Goal: Task Accomplishment & Management: Complete application form

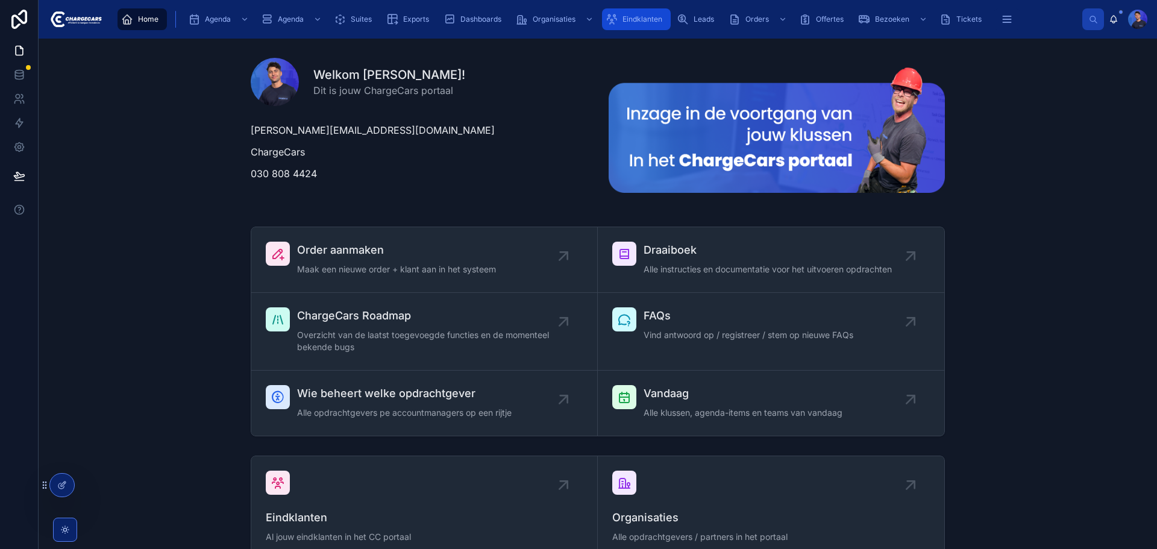
click at [640, 19] on span "Eindklanten" at bounding box center [643, 19] width 40 height 10
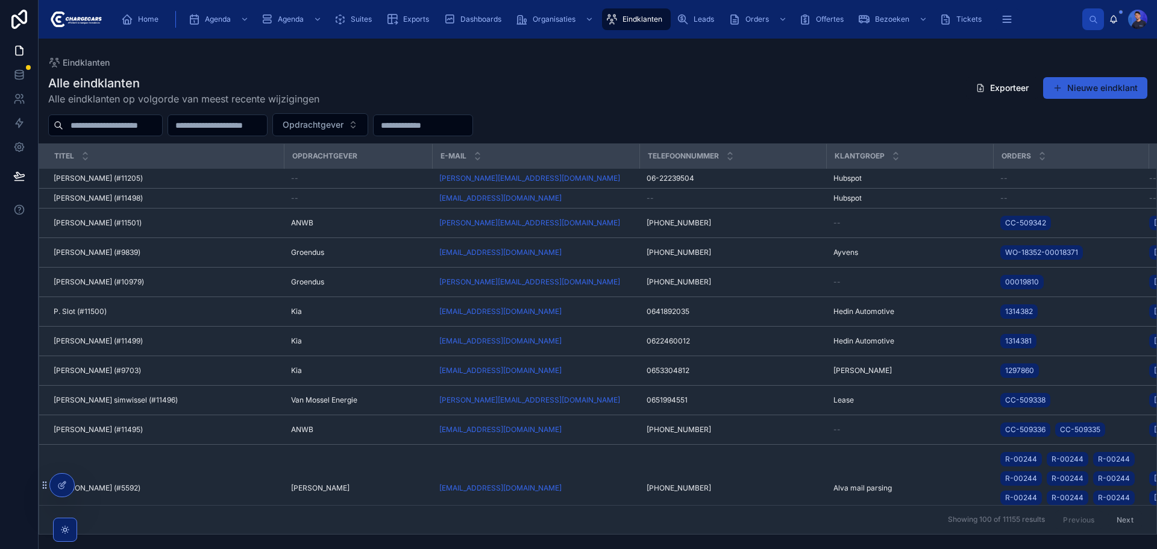
click at [1102, 90] on button "Nieuwe eindklant" at bounding box center [1095, 88] width 104 height 22
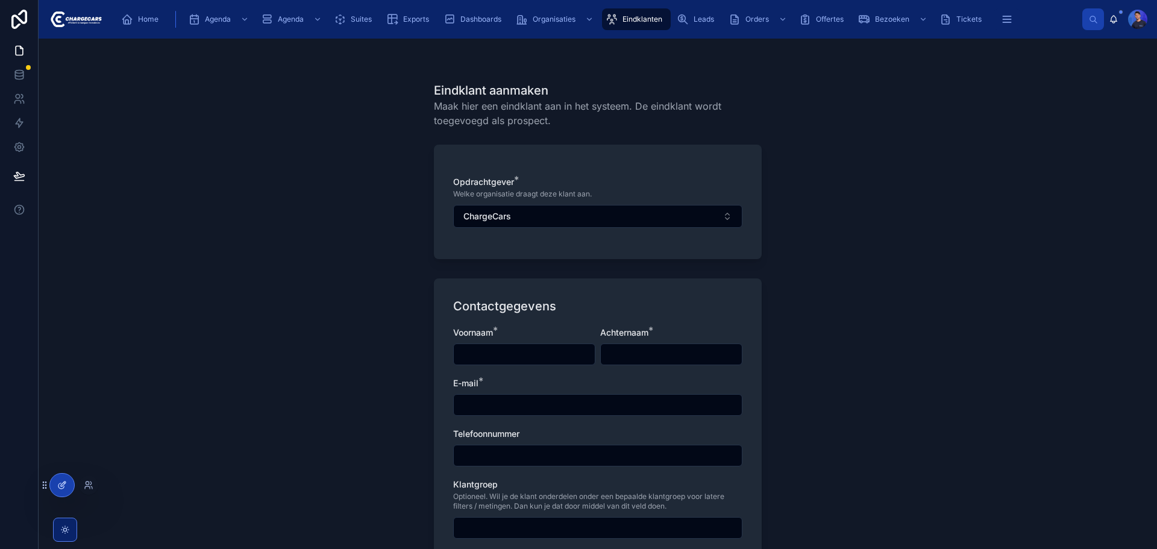
click at [60, 486] on icon at bounding box center [62, 485] width 10 height 10
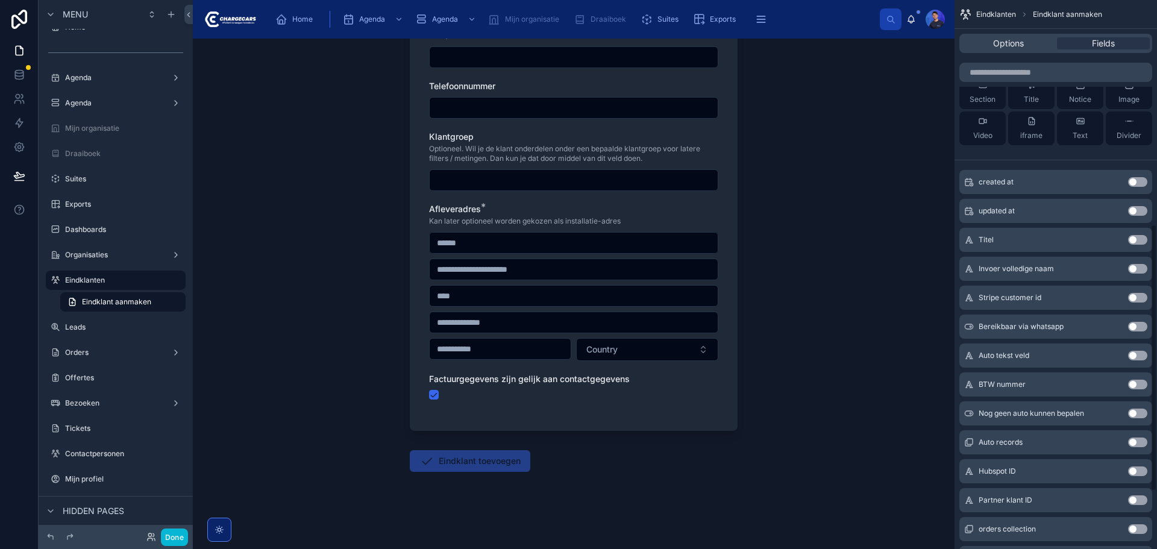
scroll to position [397, 0]
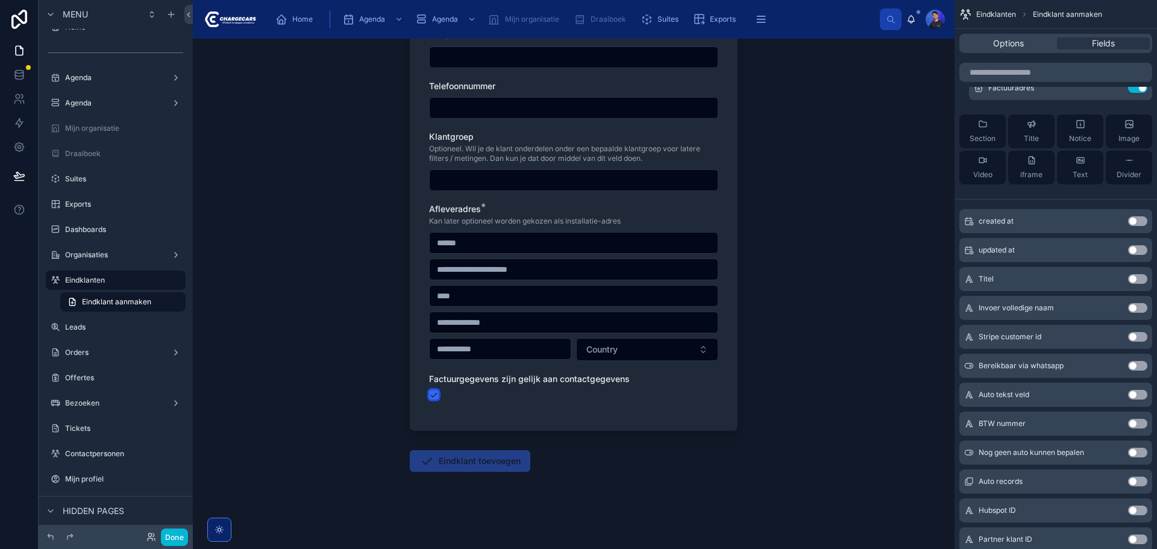
click at [431, 390] on button "button" at bounding box center [434, 395] width 10 height 10
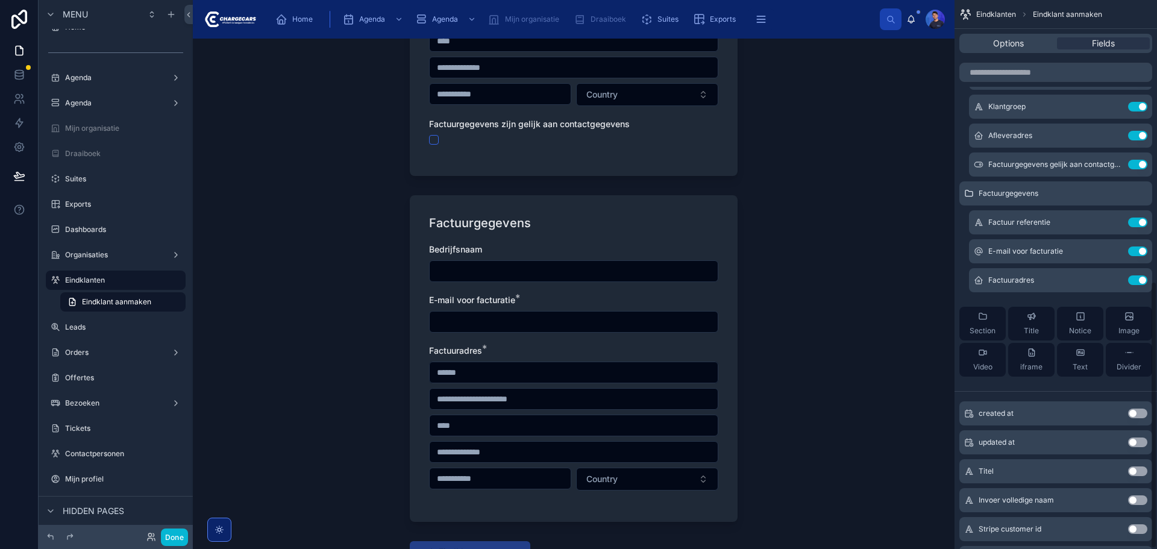
scroll to position [156, 0]
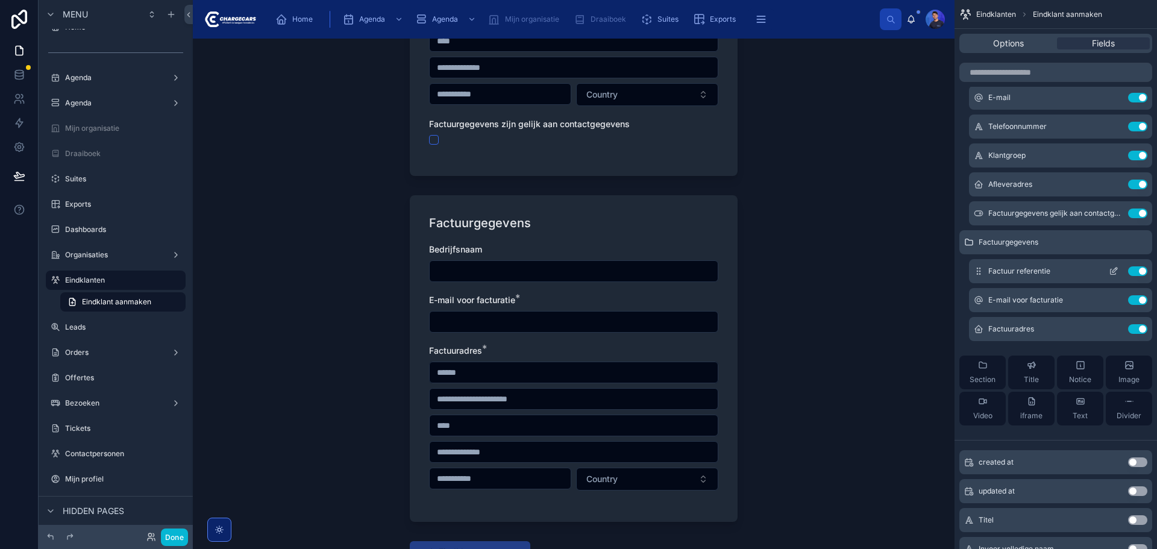
click at [1113, 271] on icon "scrollable content" at bounding box center [1115, 270] width 5 height 5
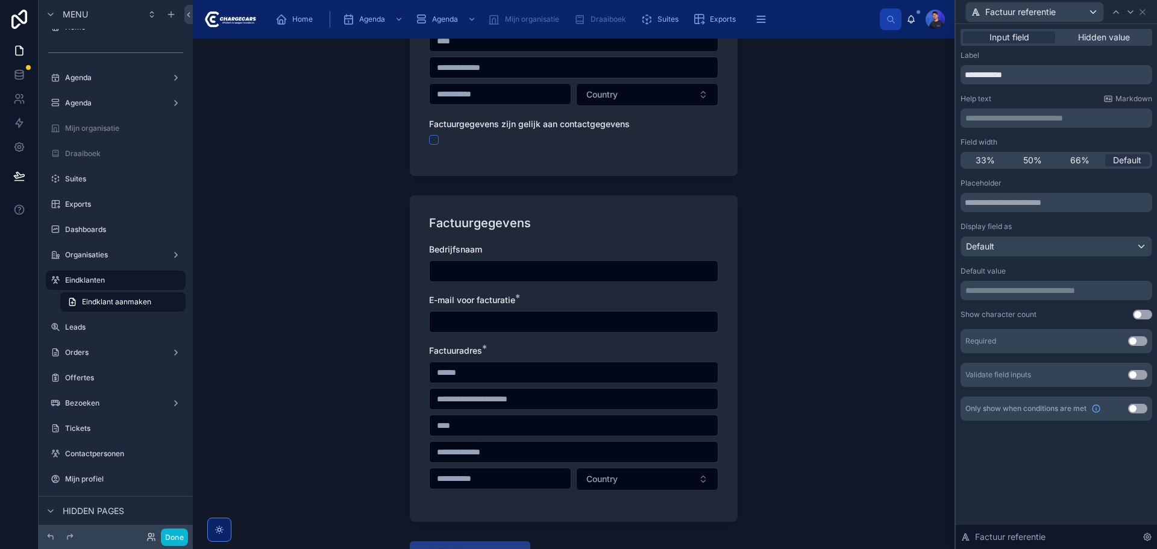
click at [1028, 114] on p "**********" at bounding box center [1058, 118] width 184 height 12
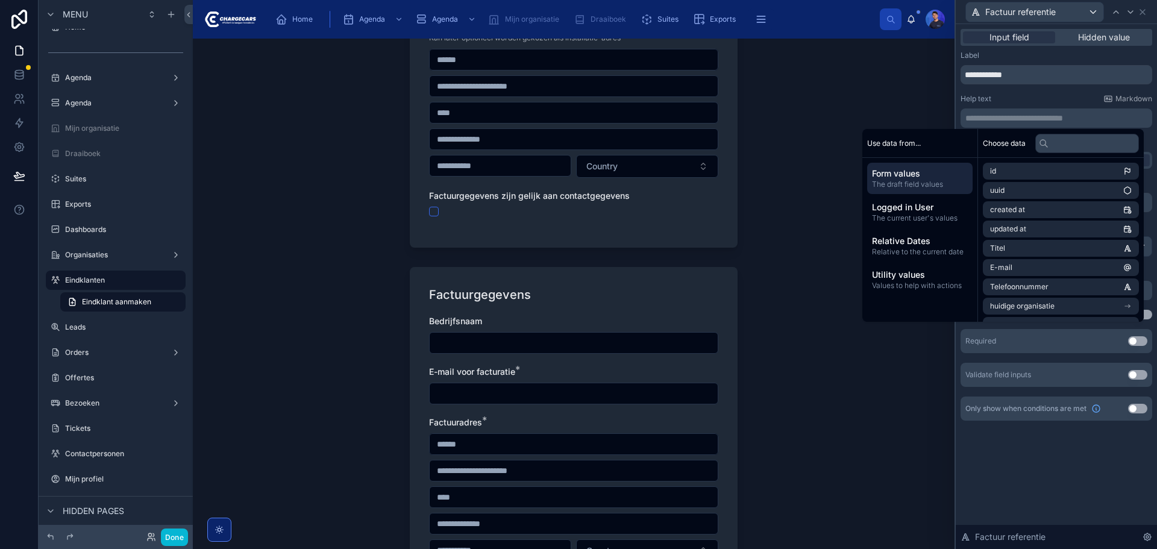
scroll to position [542, 0]
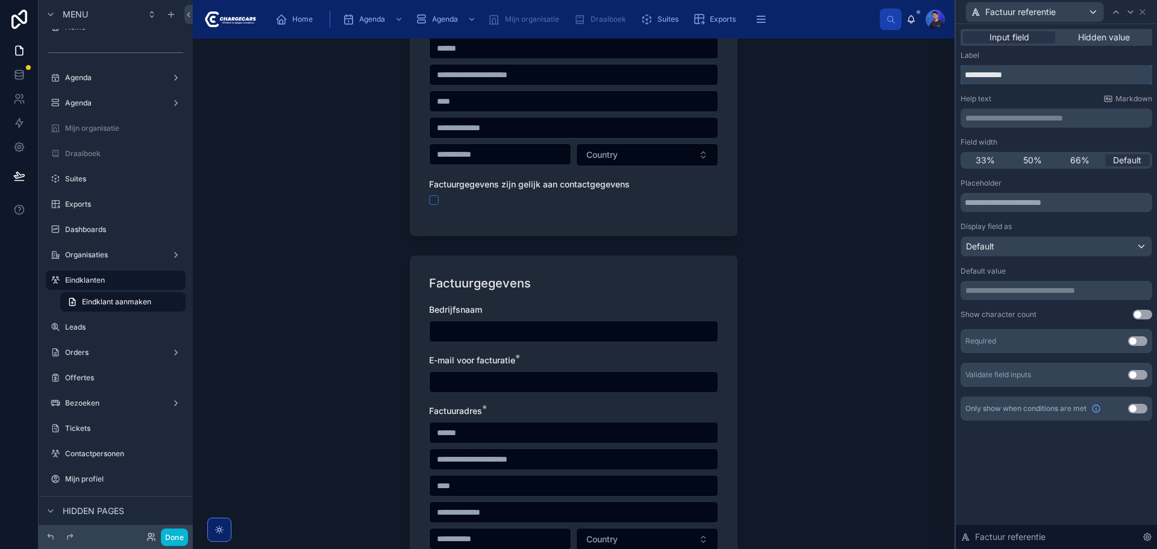
click at [1004, 76] on input "**********" at bounding box center [1057, 74] width 192 height 19
click at [1028, 82] on input "**********" at bounding box center [1057, 74] width 192 height 19
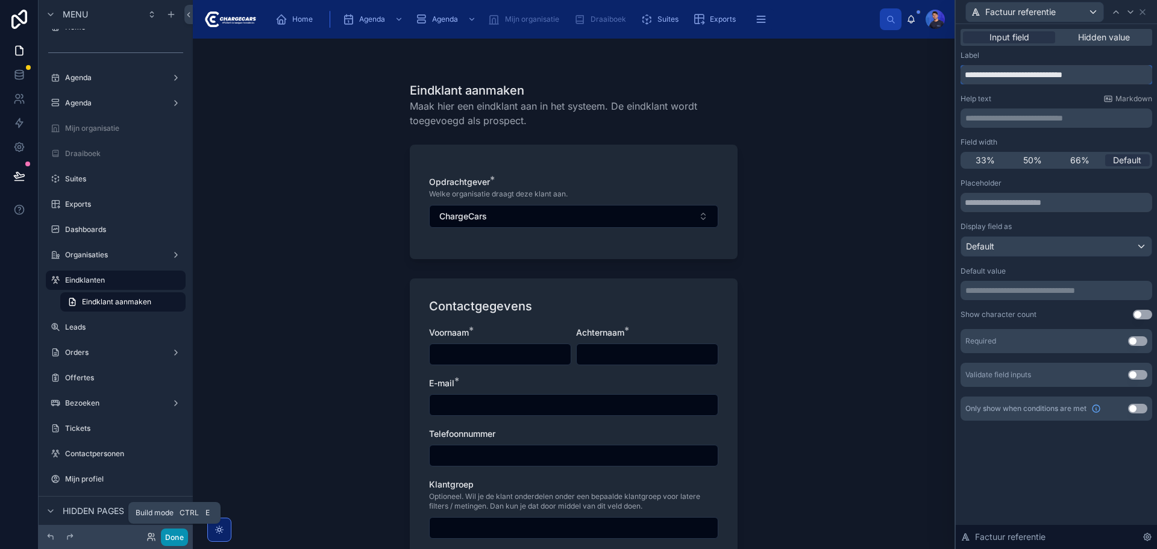
type input "**********"
click at [178, 538] on button "Done" at bounding box center [174, 537] width 27 height 17
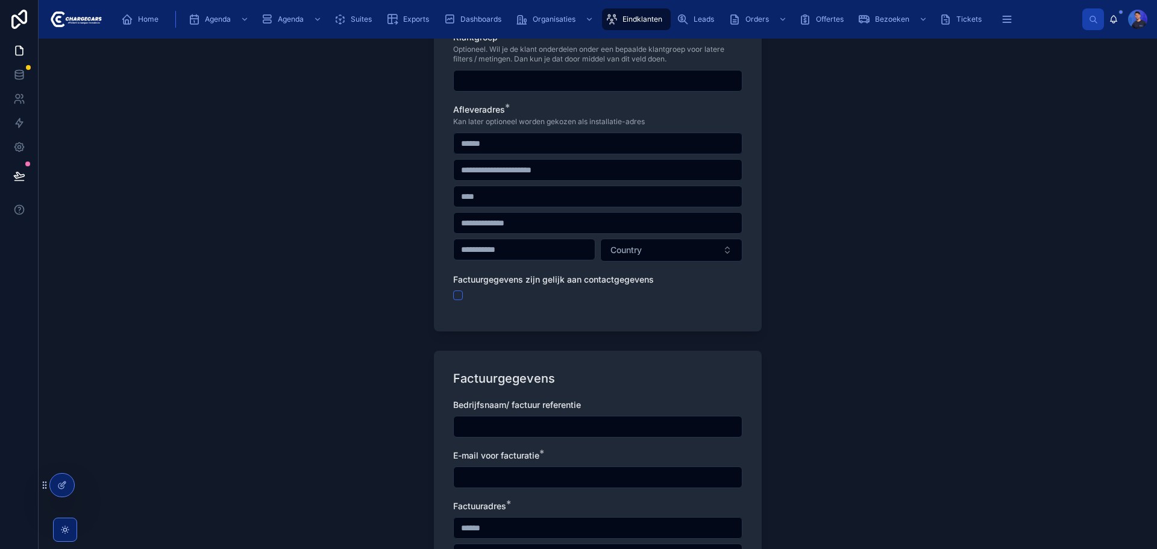
scroll to position [482, 0]
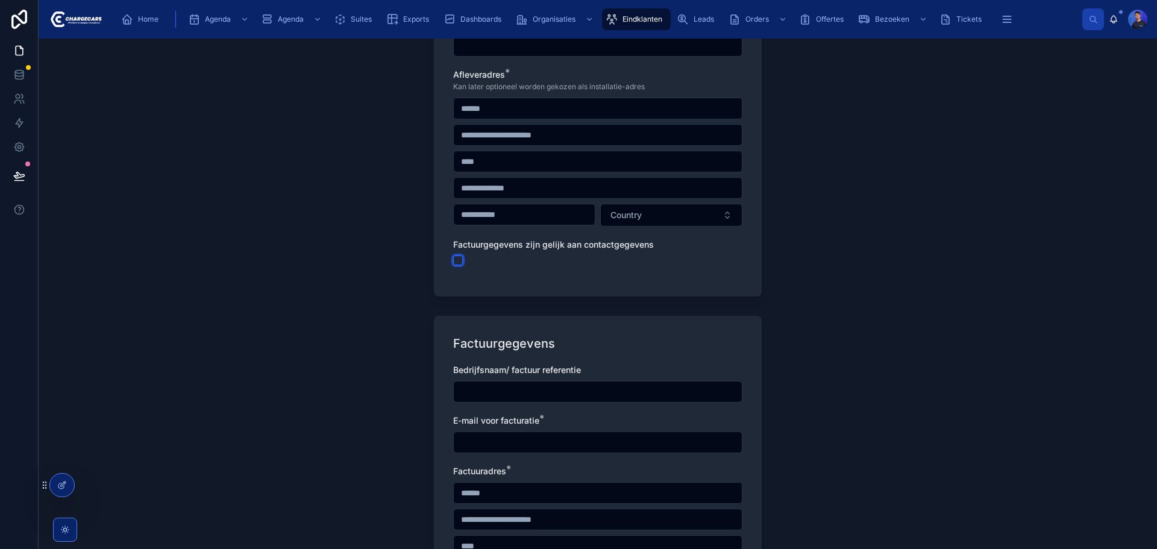
click at [456, 257] on button "button" at bounding box center [458, 261] width 10 height 10
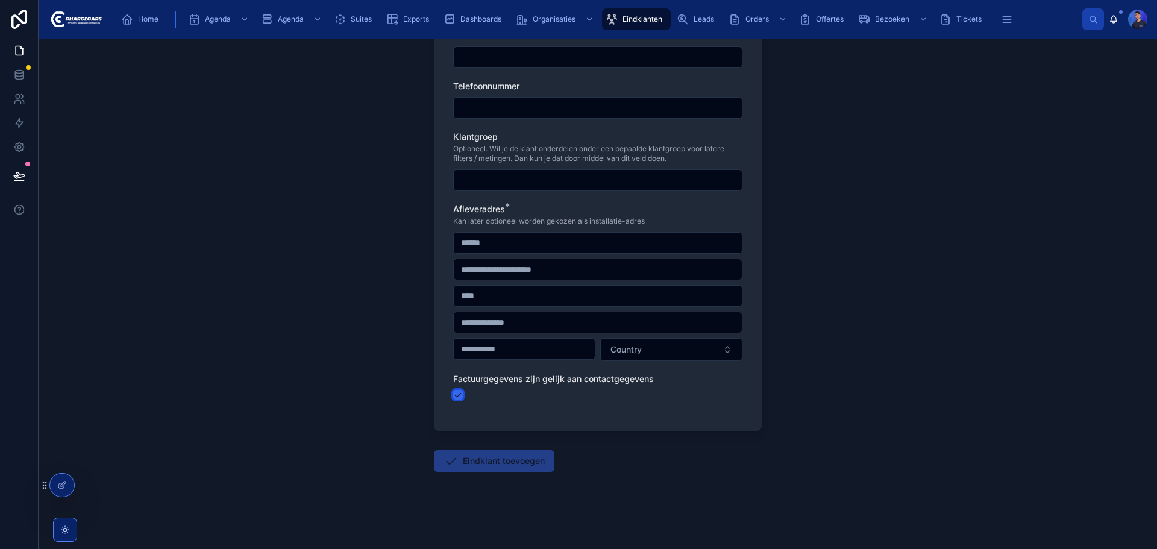
scroll to position [348, 0]
click at [294, 340] on div "Eindklant aanmaken Maak hier een eindklant aan in het systeem. De eindklant wor…" at bounding box center [598, 294] width 1119 height 511
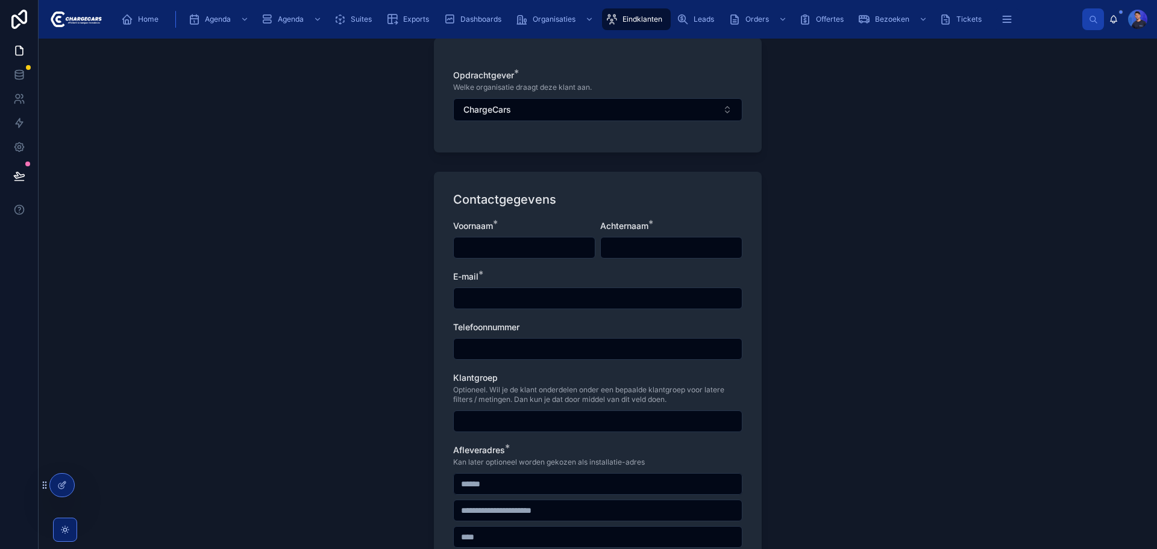
scroll to position [0, 0]
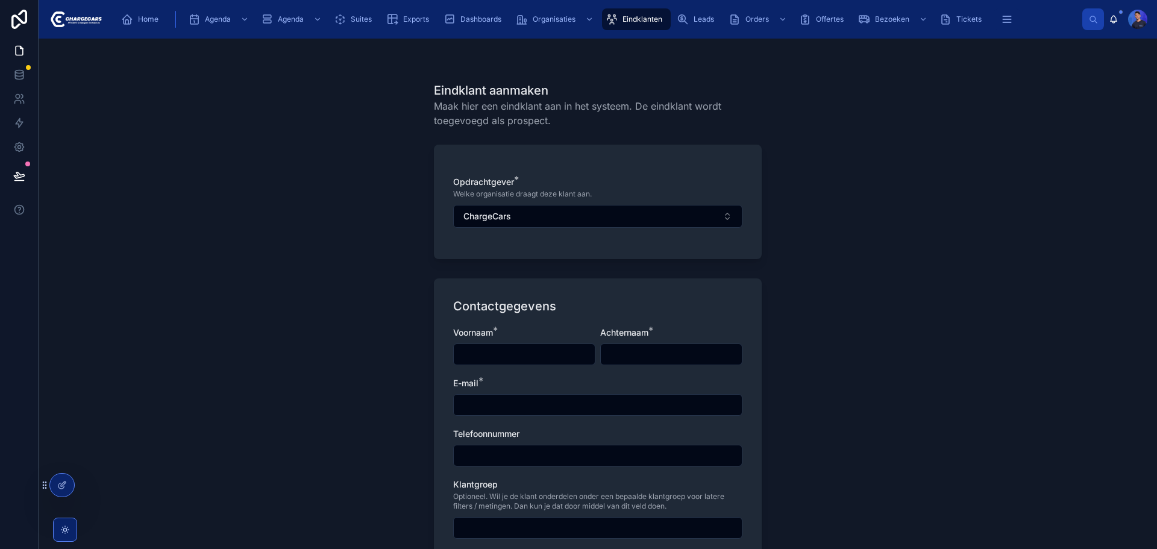
click at [644, 25] on div "Eindklanten" at bounding box center [636, 19] width 61 height 19
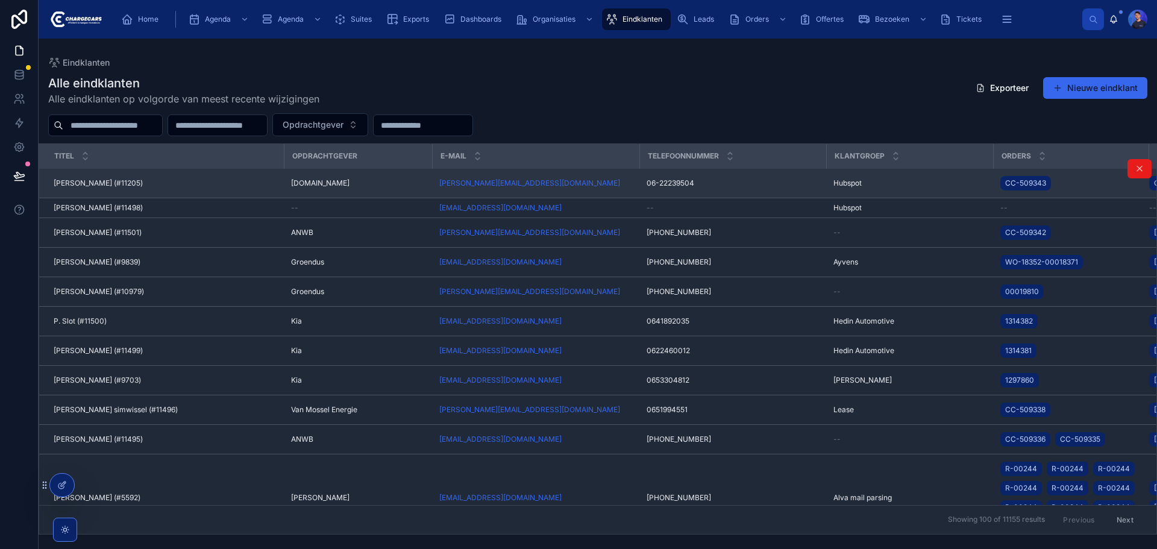
click at [679, 185] on span "06-22239504" at bounding box center [671, 183] width 48 height 10
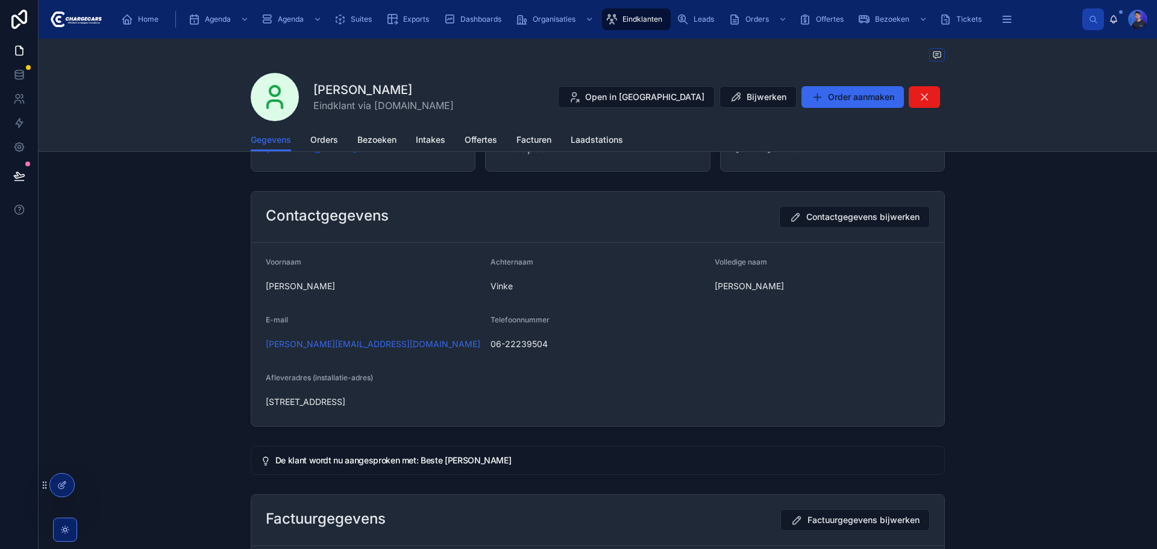
scroll to position [301, 0]
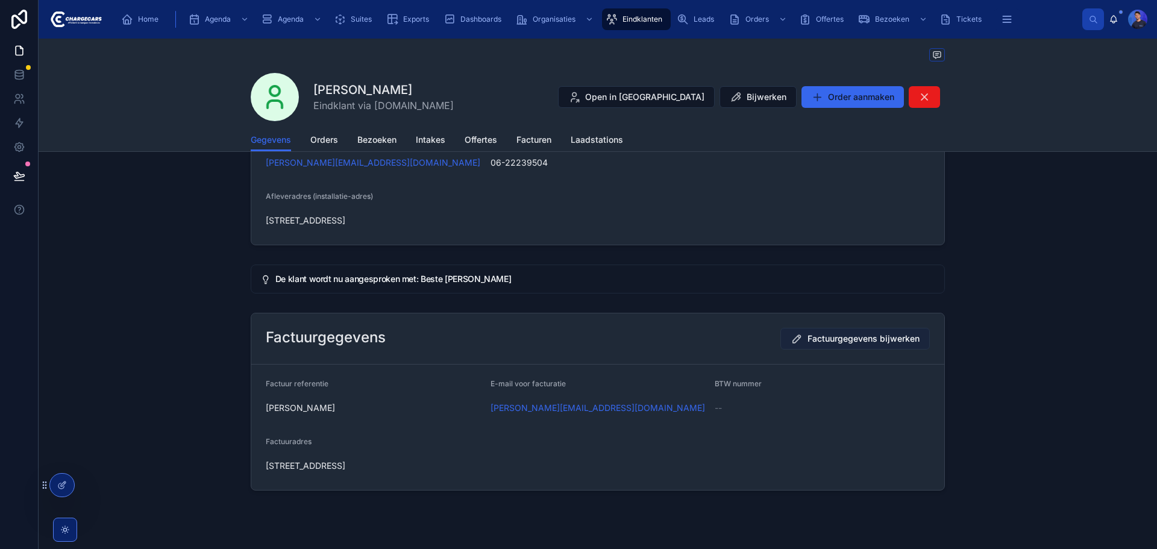
click at [861, 336] on span "Factuurgegevens bijwerken" at bounding box center [864, 339] width 112 height 12
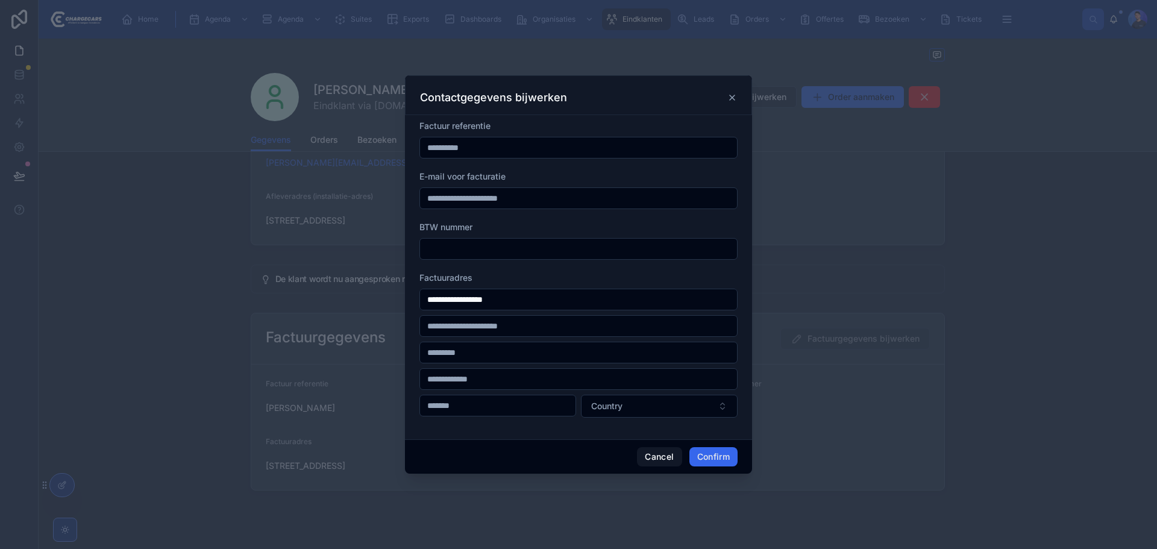
click at [735, 98] on icon at bounding box center [732, 98] width 10 height 10
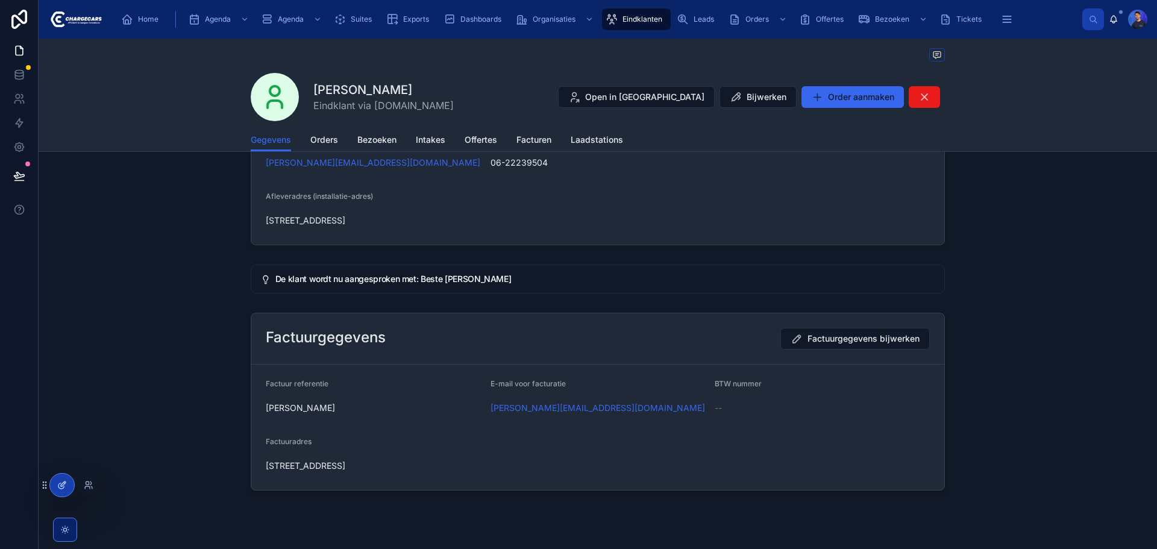
click at [58, 486] on icon at bounding box center [62, 485] width 10 height 10
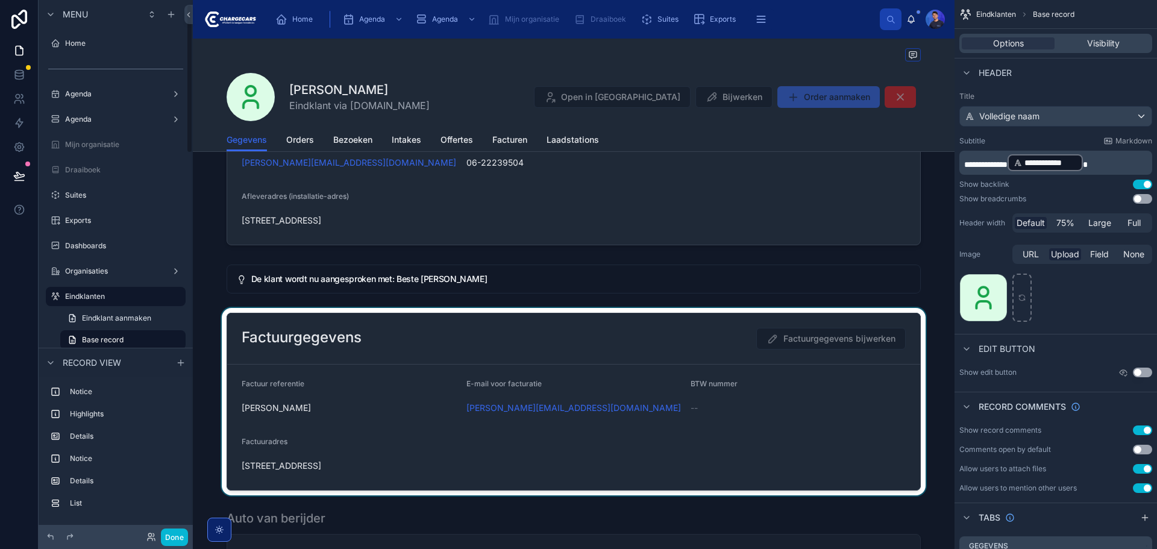
scroll to position [16, 0]
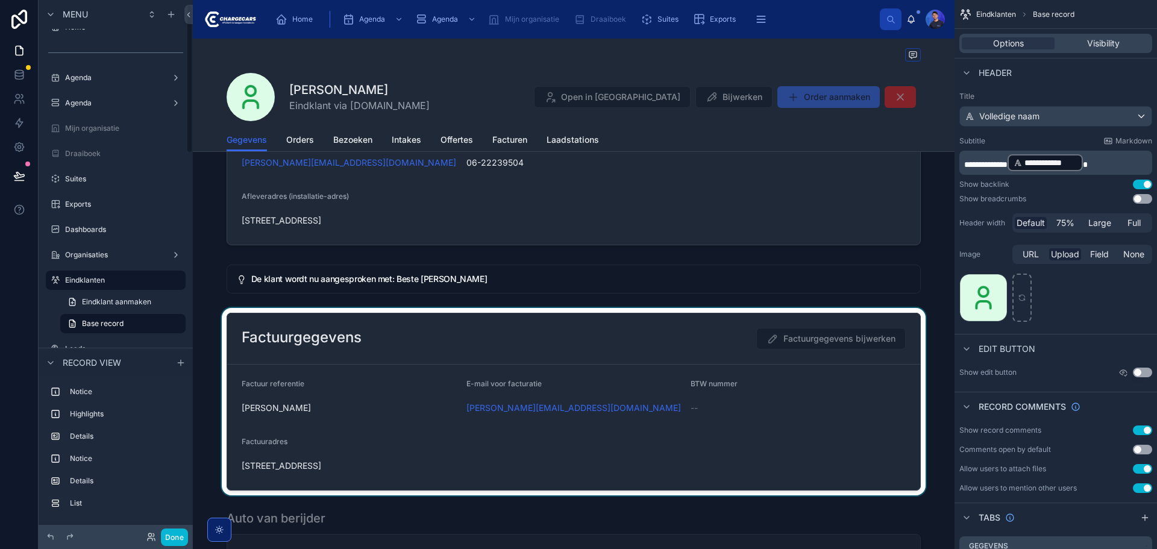
click at [718, 348] on div at bounding box center [574, 401] width 762 height 187
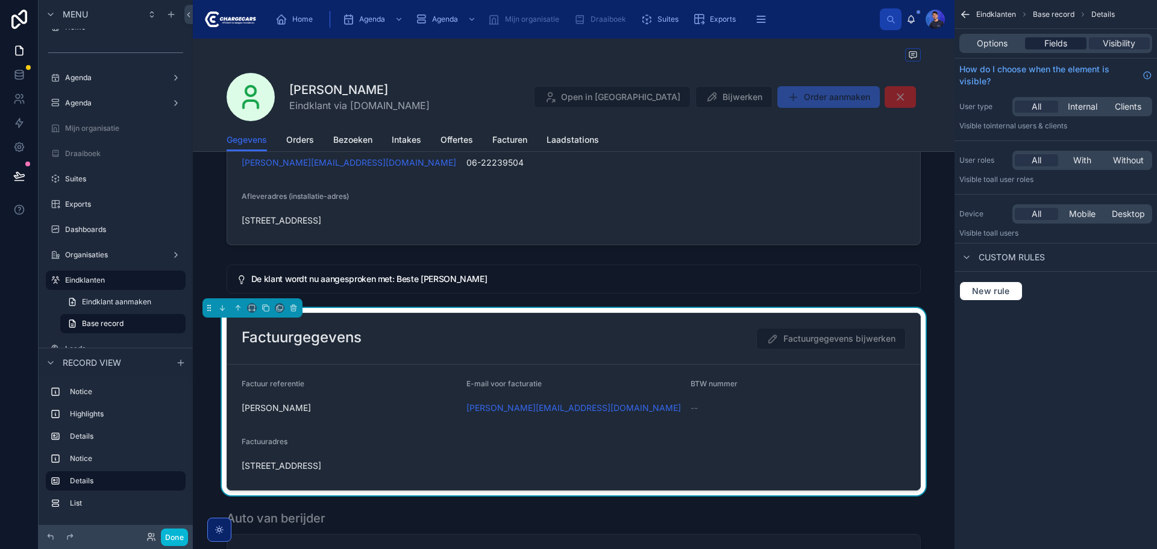
click at [1054, 45] on span "Fields" at bounding box center [1056, 43] width 23 height 12
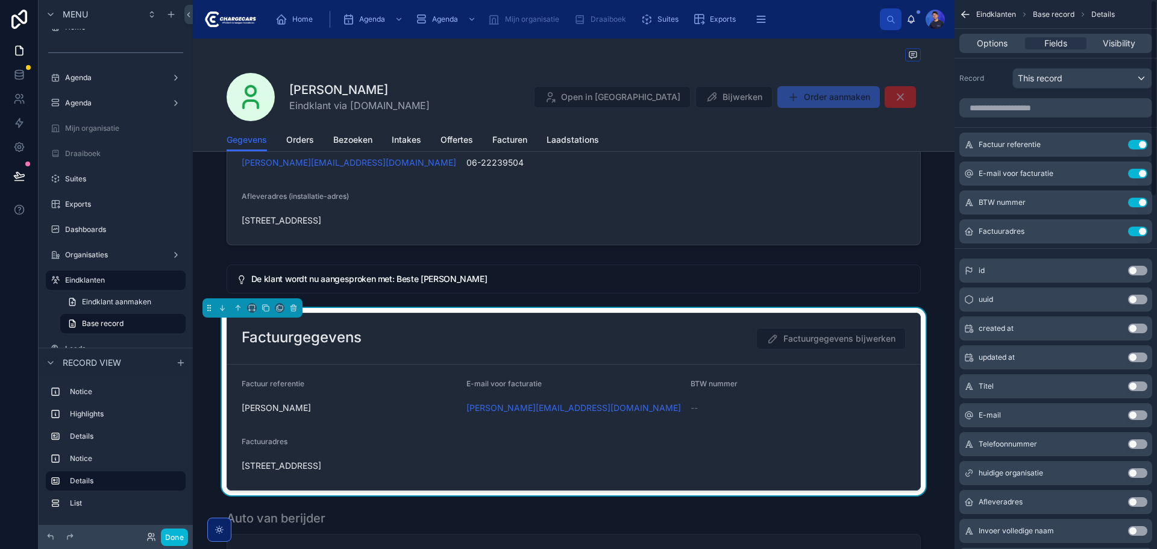
click at [732, 339] on div "Factuurgegevens Factuurgegevens bijwerken" at bounding box center [574, 339] width 664 height 22
click at [992, 46] on span "Options" at bounding box center [992, 43] width 31 height 12
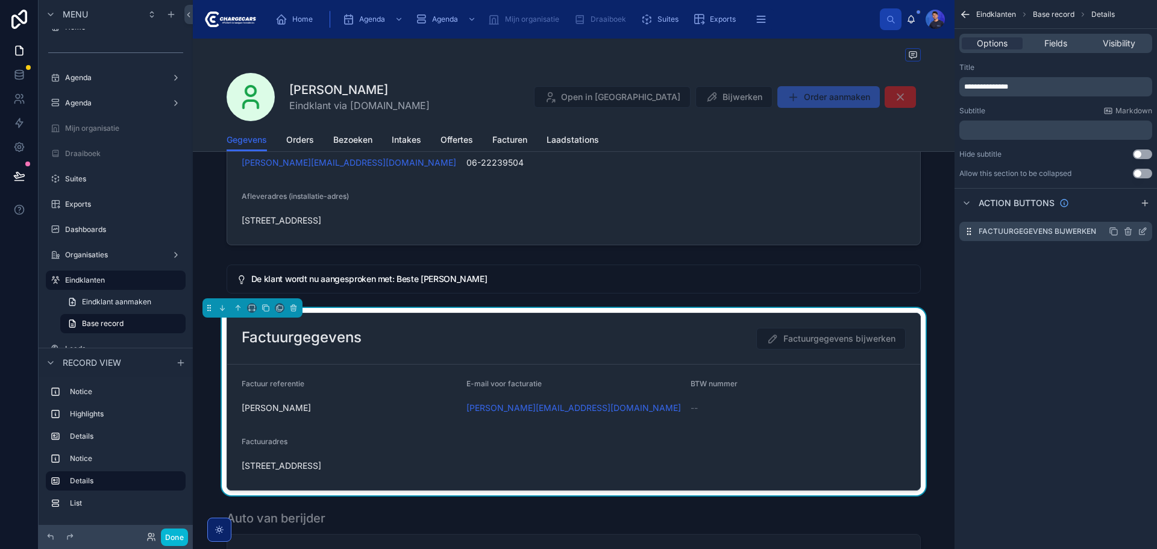
click at [1142, 231] on icon "scrollable content" at bounding box center [1144, 230] width 5 height 5
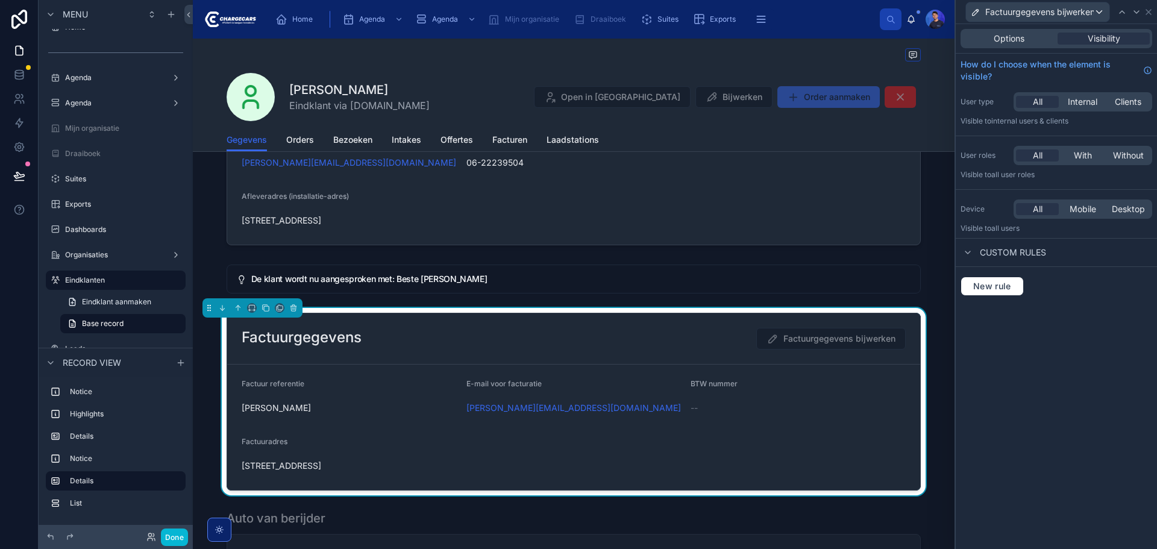
click at [1031, 42] on div "Options" at bounding box center [1009, 39] width 92 height 12
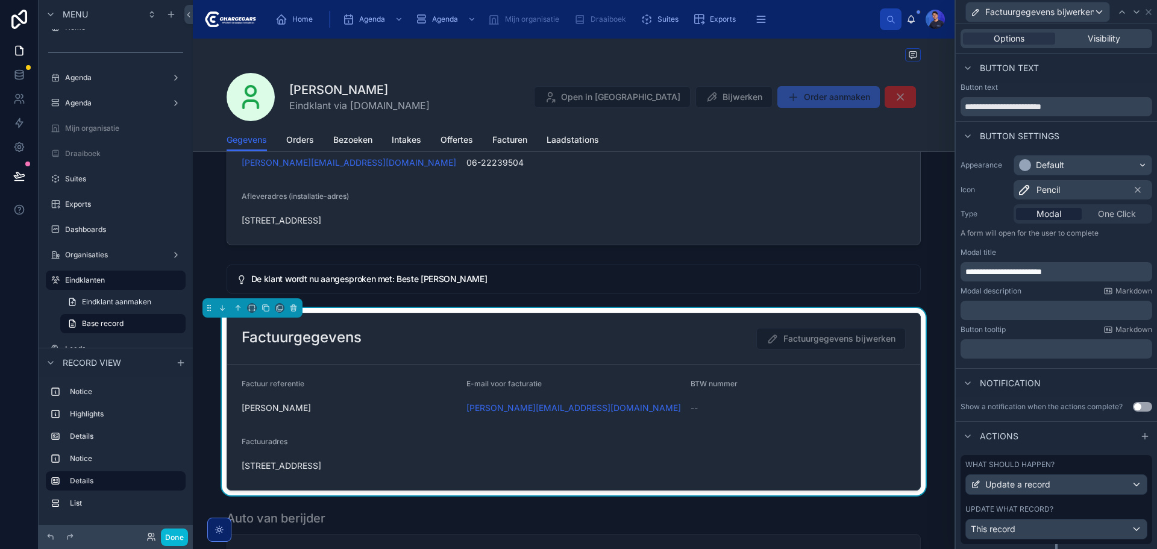
scroll to position [31, 0]
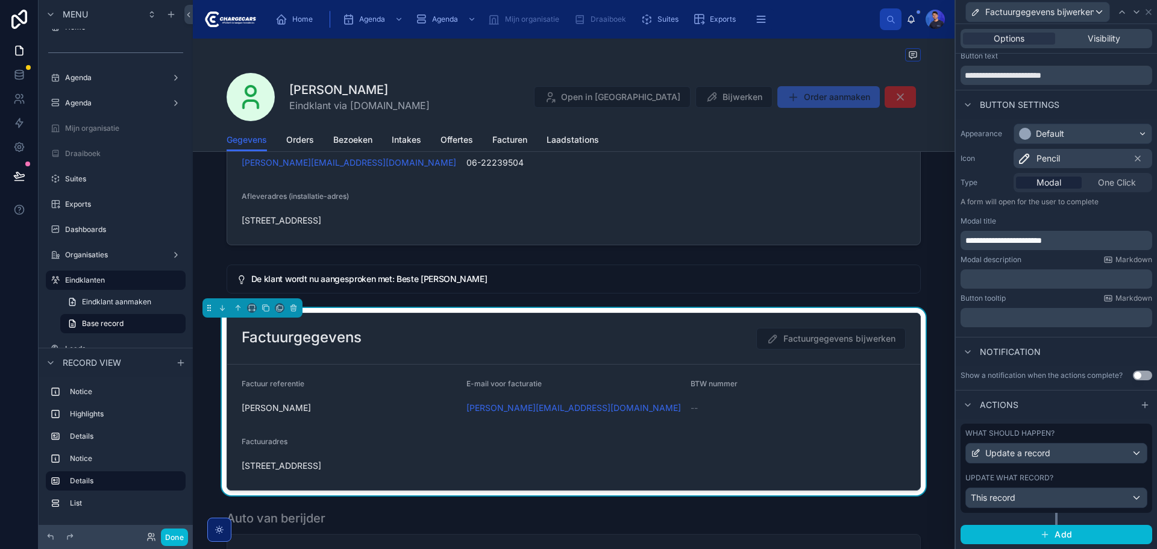
click at [1068, 473] on div "What should happen? Update a record Update what record? This record" at bounding box center [1057, 468] width 192 height 89
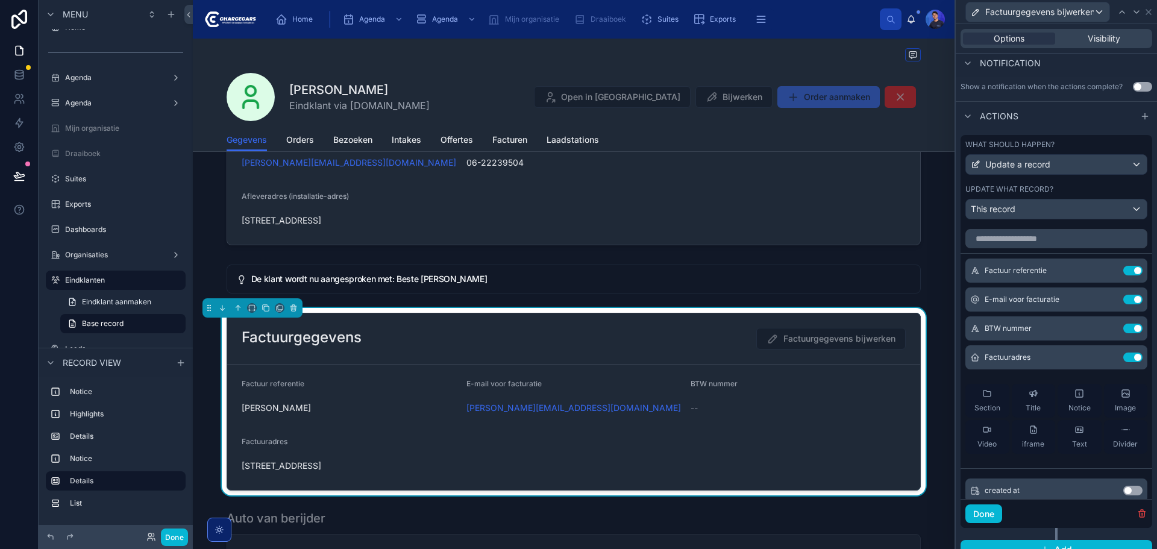
scroll to position [333, 0]
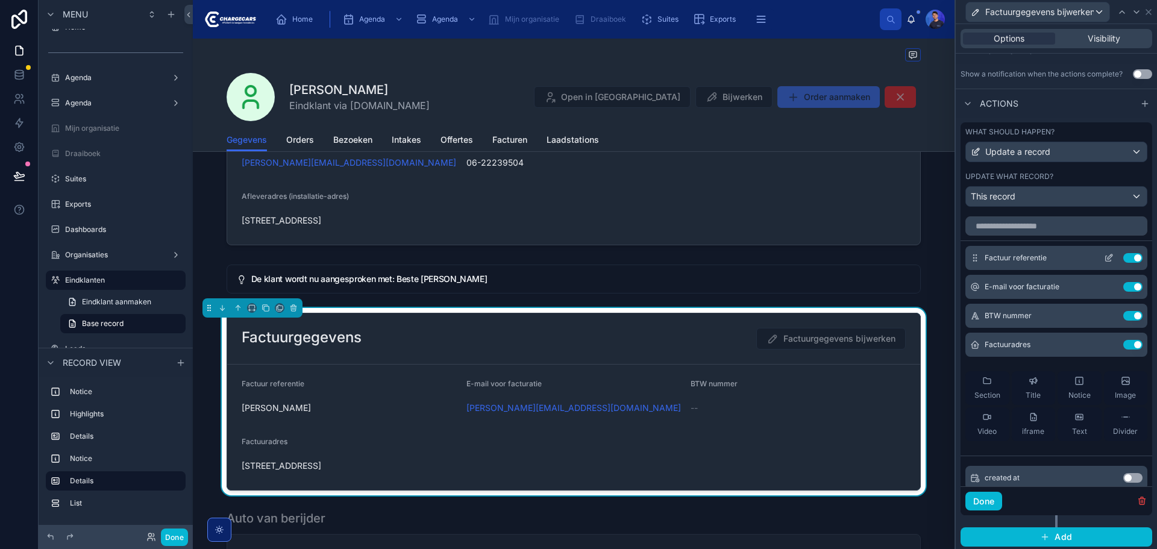
click at [1106, 257] on icon at bounding box center [1108, 258] width 5 height 5
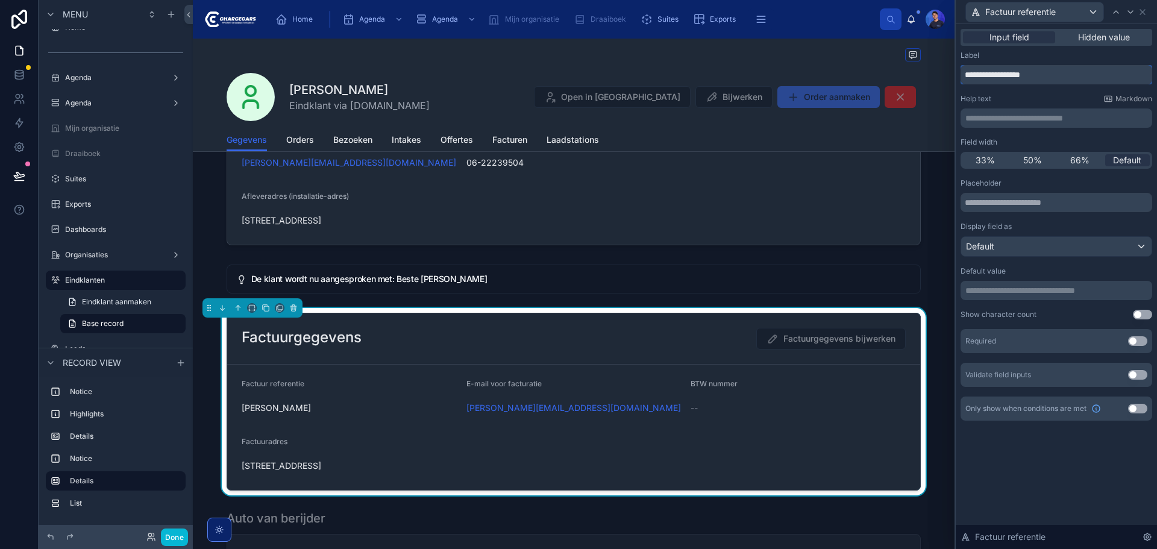
click at [967, 78] on input "**********" at bounding box center [1057, 74] width 192 height 19
type input "**********"
click at [174, 538] on button "Done" at bounding box center [174, 537] width 27 height 17
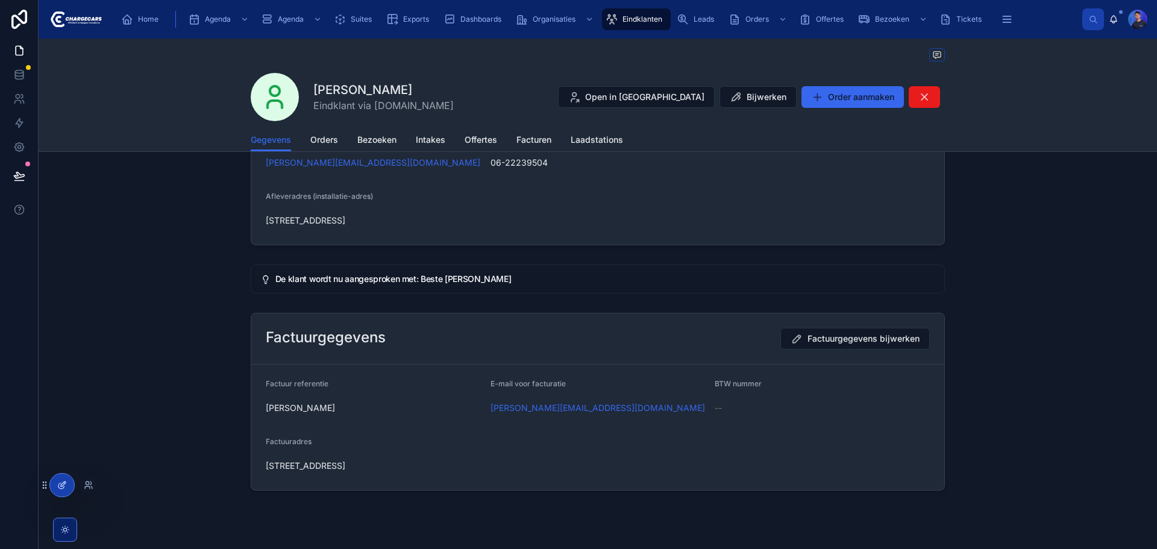
click at [64, 488] on icon at bounding box center [62, 485] width 10 height 10
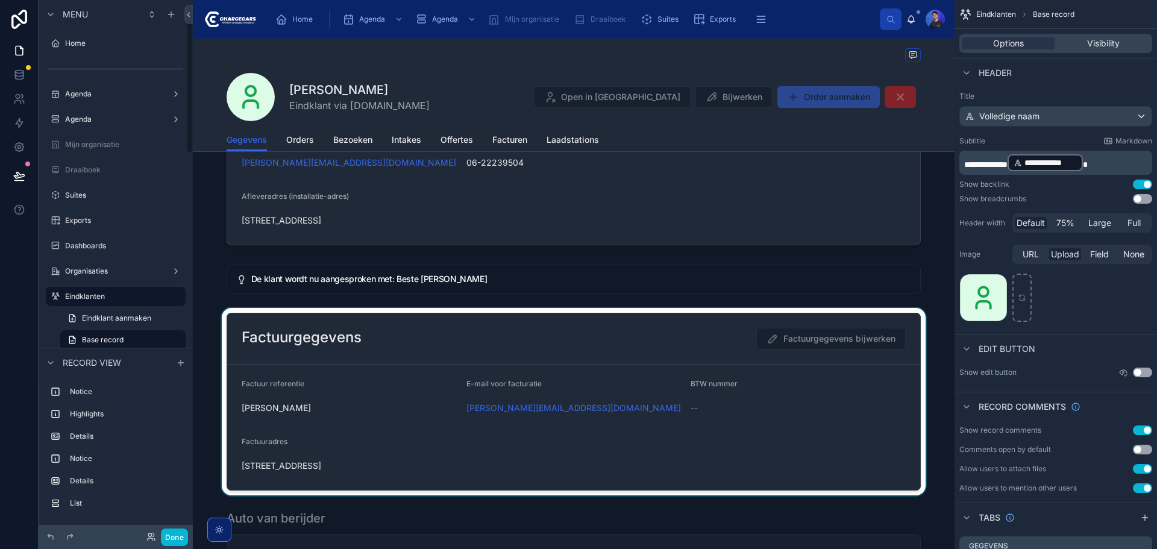
scroll to position [16, 0]
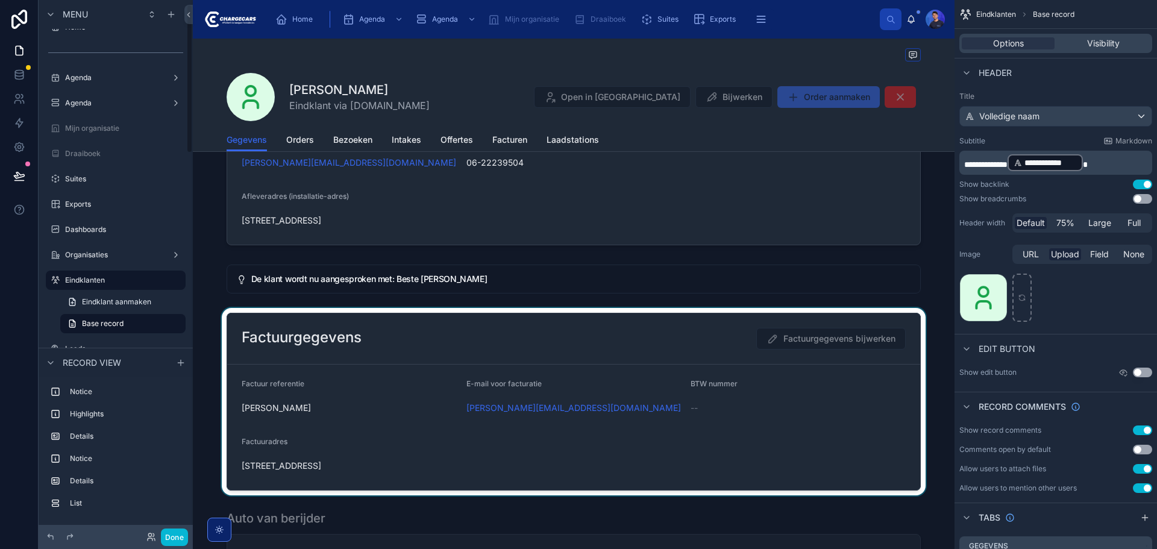
click at [409, 351] on div at bounding box center [574, 401] width 762 height 187
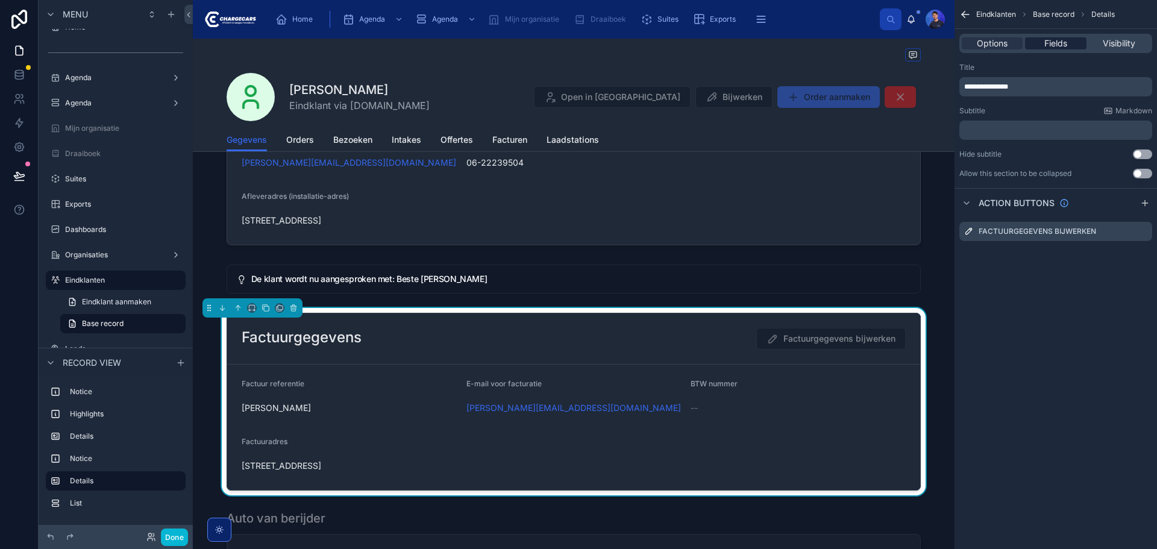
click at [1037, 42] on div "Fields" at bounding box center [1055, 43] width 61 height 12
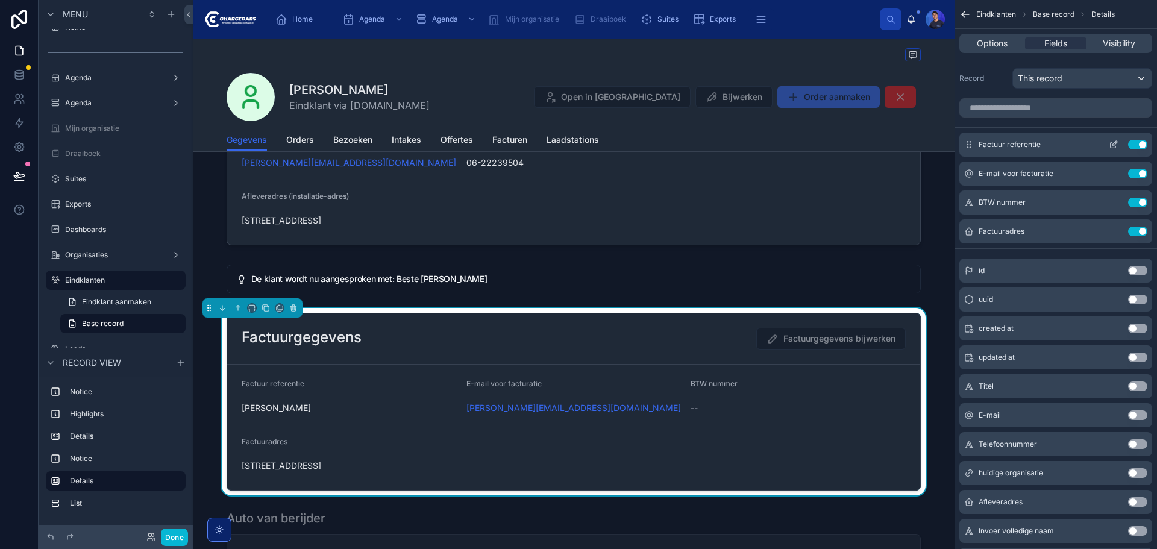
click at [1113, 139] on div "Factuur referentie Use setting" at bounding box center [1056, 145] width 193 height 24
click at [1113, 143] on icon "scrollable content" at bounding box center [1114, 145] width 10 height 10
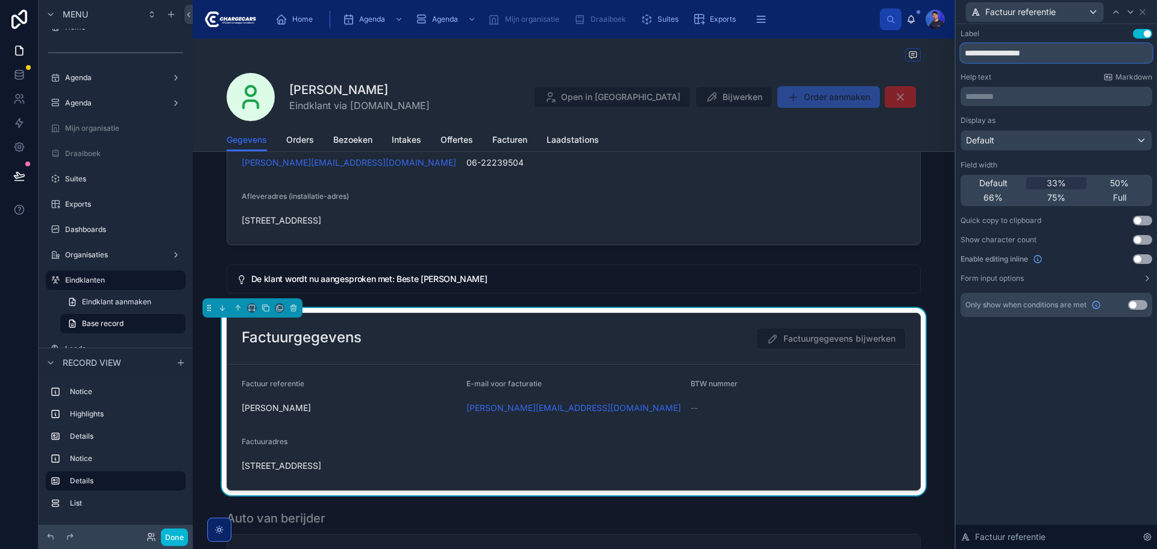
click at [966, 55] on input "**********" at bounding box center [1057, 52] width 192 height 19
click at [1029, 54] on input "**********" at bounding box center [1057, 52] width 192 height 19
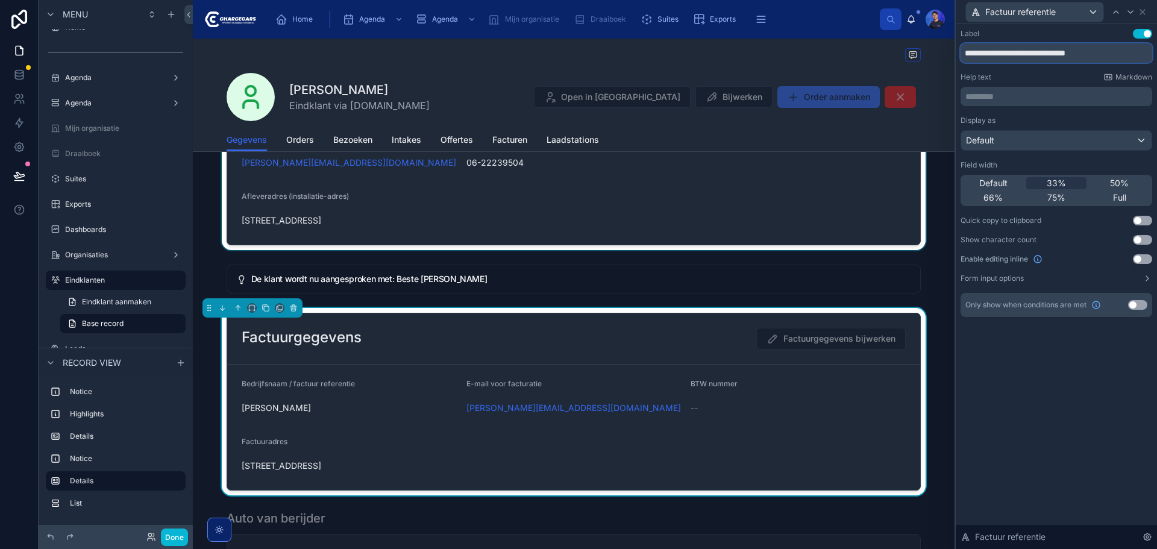
type input "**********"
click at [934, 239] on div at bounding box center [574, 127] width 762 height 245
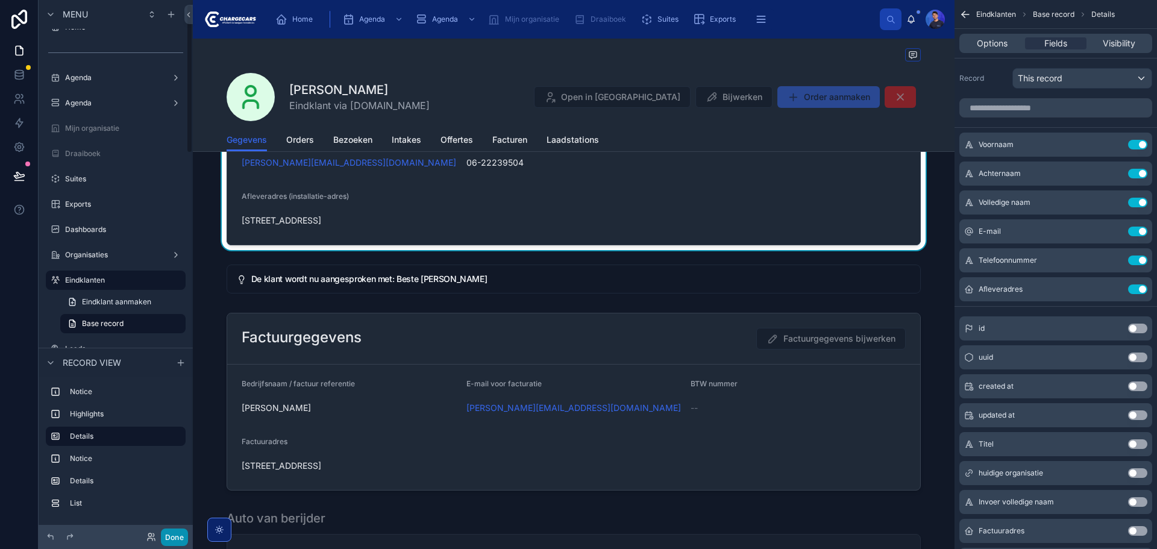
click at [180, 539] on button "Done" at bounding box center [174, 537] width 27 height 17
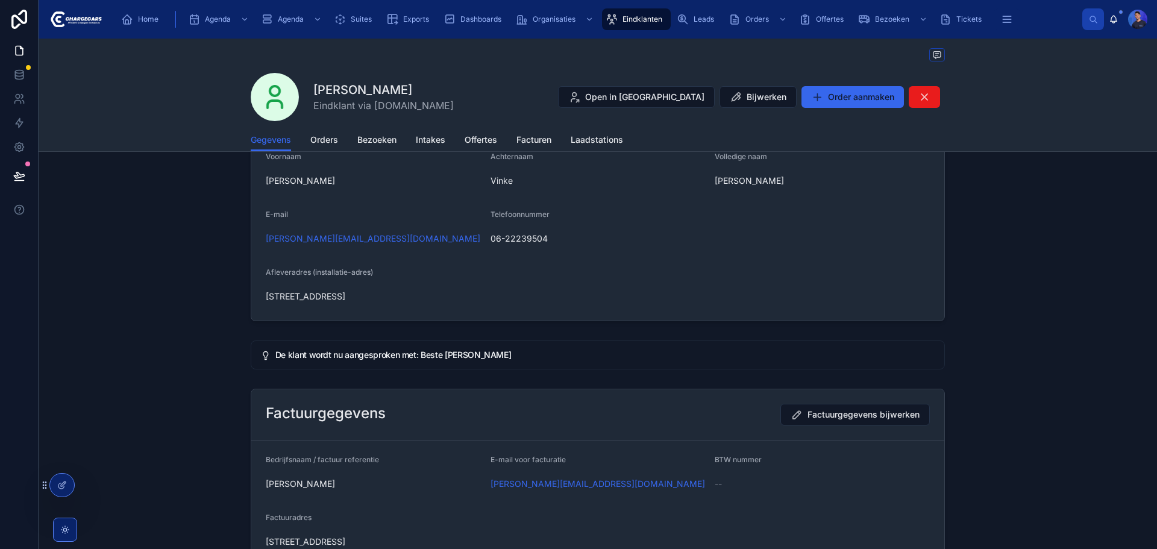
scroll to position [0, 0]
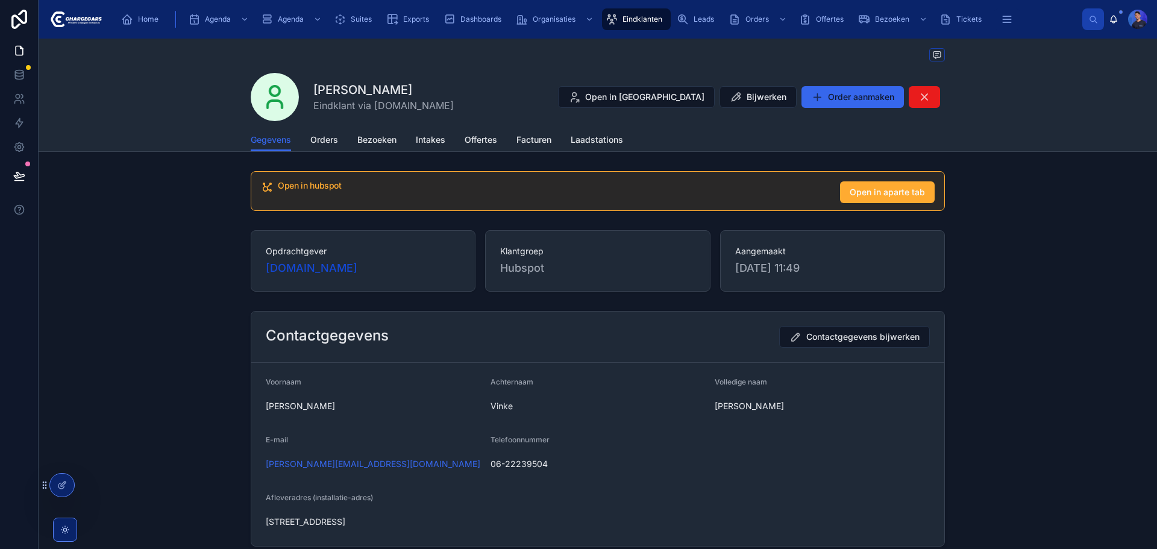
click at [1051, 222] on div "Open in hubspot Open in aparte tab Opdrachtgever [DOMAIN_NAME] Klantgroep Hubsp…" at bounding box center [598, 491] width 1119 height 650
click at [19, 83] on link at bounding box center [19, 75] width 38 height 24
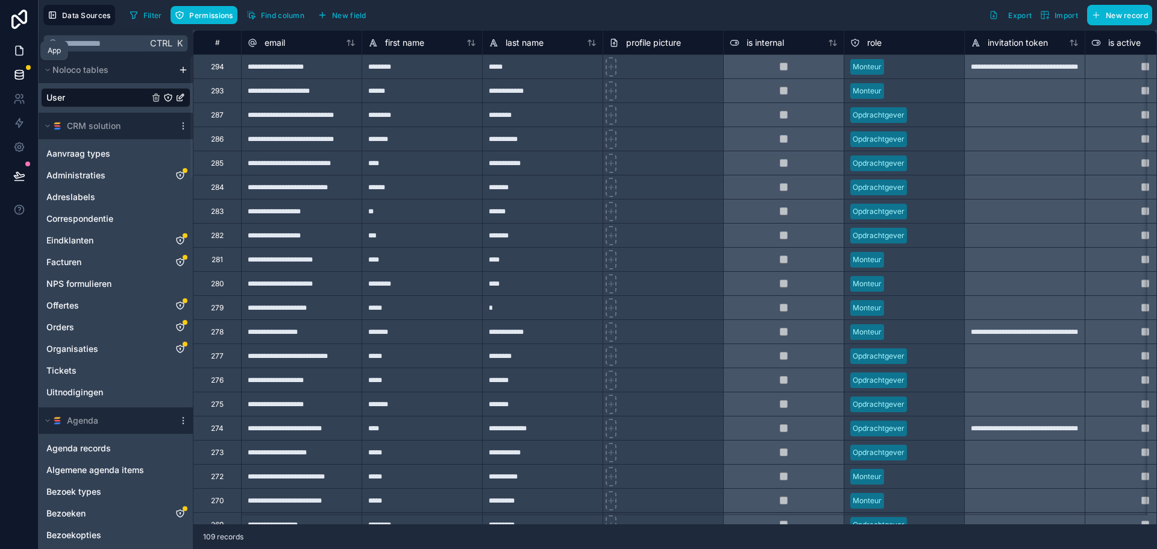
click at [18, 50] on icon at bounding box center [19, 51] width 12 height 12
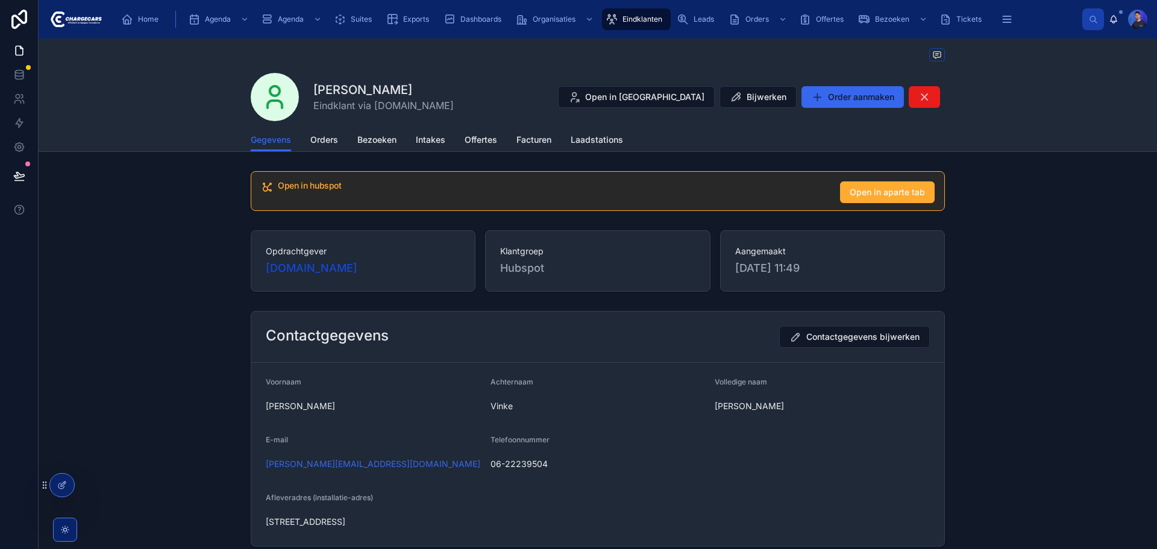
click at [172, 313] on div "Contactgegevens Contactgegevens bijwerken Voornaam [PERSON_NAME] Vinke Volledig…" at bounding box center [598, 428] width 1119 height 245
click at [181, 222] on div "Open in hubspot Open in aparte tab Opdrachtgever [DOMAIN_NAME] Klantgroep Hubsp…" at bounding box center [598, 491] width 1119 height 650
click at [570, 43] on div "[PERSON_NAME] Eindklant via [DOMAIN_NAME] Open in [GEOGRAPHIC_DATA] Bijwerken O…" at bounding box center [598, 84] width 694 height 90
